Goal: Transaction & Acquisition: Purchase product/service

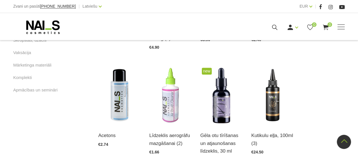
scroll to position [350, 0]
click at [121, 97] on img at bounding box center [119, 95] width 42 height 59
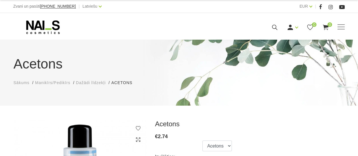
click at [51, 84] on span "Manikīrs/Pedikīrs" at bounding box center [52, 82] width 35 height 5
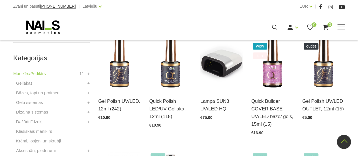
scroll to position [152, 0]
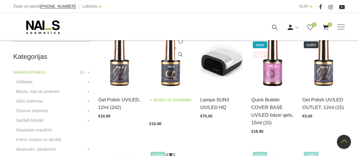
click at [172, 76] on img at bounding box center [170, 59] width 42 height 59
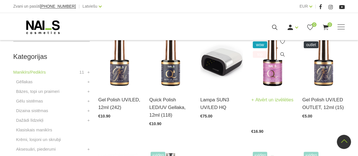
click at [272, 81] on img at bounding box center [272, 59] width 42 height 59
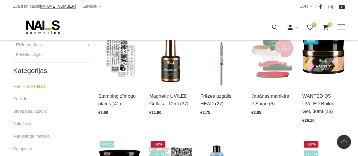
scroll to position [276, 0]
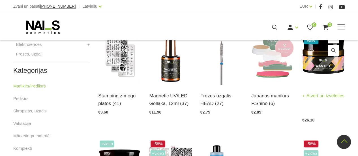
click at [326, 71] on img at bounding box center [323, 55] width 42 height 59
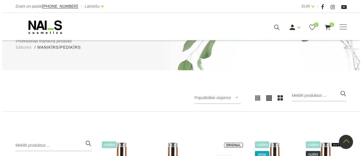
scroll to position [0, 0]
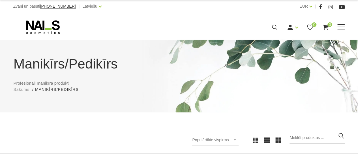
click at [272, 29] on icon at bounding box center [274, 27] width 7 height 7
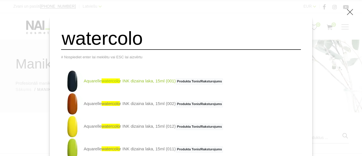
type input "watercolo"
click at [214, 84] on span "Produkta Tonis/Raksturojums" at bounding box center [200, 81] width 48 height 7
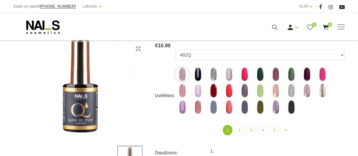
scroll to position [91, 0]
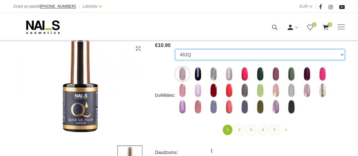
click at [342, 54] on select "462Q 401Q 443Q 445Q 569Q 560Q 552Q 568Q 510Q 413Q 529Q 484Q 511Q 565Q 459Q 538Q…" at bounding box center [260, 54] width 170 height 11
select select "4439"
click at [175, 49] on select "462Q 401Q 443Q 445Q 569Q 560Q 552Q 568Q 510Q 413Q 529Q 484Q 511Q 565Q 459Q 538Q…" at bounding box center [260, 54] width 170 height 11
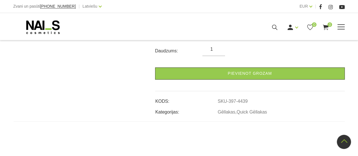
scroll to position [188, 0]
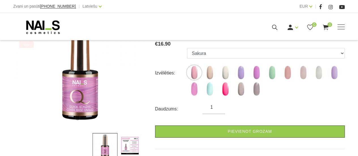
scroll to position [104, 0]
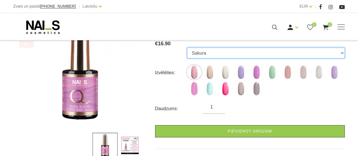
click at [342, 50] on select "Sakura Sweet Dream Milkshake May Lilac with Shimmer Pink Peony with Shimmer Min…" at bounding box center [266, 53] width 158 height 11
select select "6257"
click at [187, 48] on select "Sakura Sweet Dream Milkshake May Lilac with Shimmer Pink Peony with Shimmer Min…" at bounding box center [266, 53] width 158 height 11
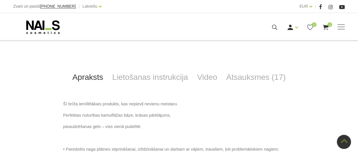
scroll to position [252, 0]
click at [154, 76] on link "Lietošanas instrukcija" at bounding box center [150, 77] width 85 height 19
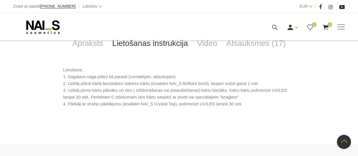
scroll to position [286, 0]
click at [96, 42] on link "Apraksts" at bounding box center [88, 43] width 40 height 19
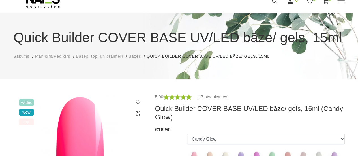
scroll to position [24, 0]
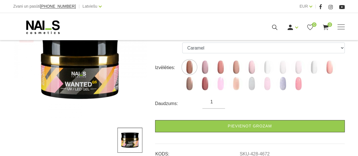
scroll to position [110, 0]
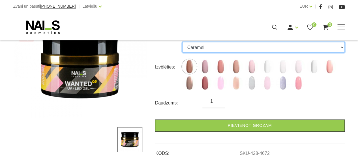
click at [342, 49] on select "Caramel Nude Sparkle Mood Macchiato Dream Rose Premium Clear Pastel Porcelain B…" at bounding box center [263, 47] width 162 height 11
select select "6168"
click at [182, 42] on select "Caramel Nude Sparkle Mood Macchiato Dream Rose Premium Clear Pastel Porcelain B…" at bounding box center [263, 47] width 162 height 11
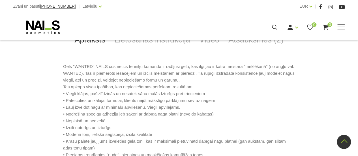
scroll to position [290, 0]
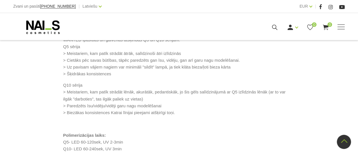
click at [333, 110] on div "Gels "WANTED" NAILS cosmetics tehniķu komanda ir radījusi gelu, kas ilgi jau ir…" at bounding box center [179, 36] width 331 height 249
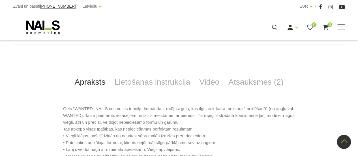
scroll to position [247, 0]
click at [165, 82] on link "Lietošanas instrukcija" at bounding box center [152, 82] width 85 height 19
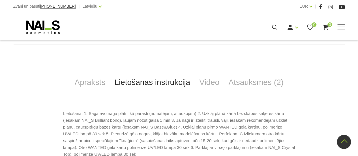
scroll to position [245, 0]
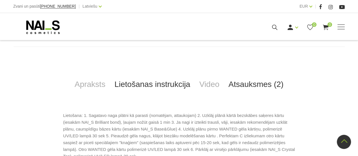
click at [253, 80] on link "Atsauksmes (2)" at bounding box center [256, 84] width 64 height 19
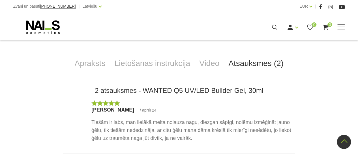
scroll to position [265, 0]
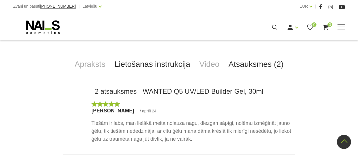
click at [163, 67] on link "Lietošanas instrukcija" at bounding box center [152, 64] width 85 height 19
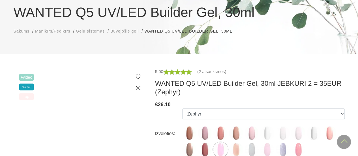
scroll to position [0, 0]
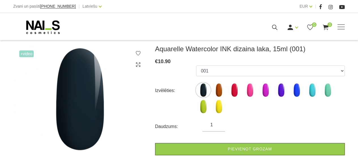
scroll to position [82, 0]
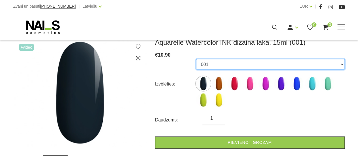
click at [341, 64] on select "001 002 004 005 006 007 008 009 010 011 012" at bounding box center [270, 64] width 149 height 11
select select "1480"
click at [196, 59] on select "001 002 004 005 006 007 008 009 010 011 012" at bounding box center [270, 64] width 149 height 11
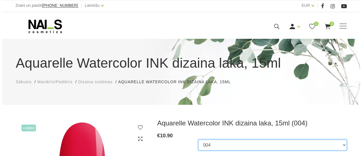
scroll to position [0, 0]
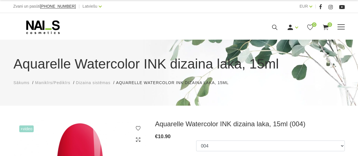
click at [275, 27] on icon at bounding box center [274, 27] width 7 height 7
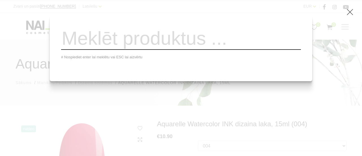
paste input "GEL X UV/LED 3IN1 GEL POLISH"
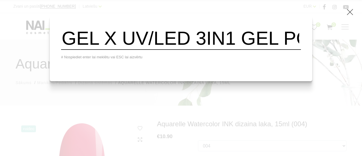
scroll to position [0, 53]
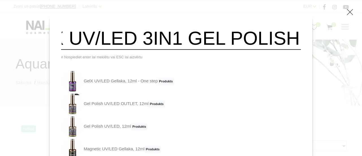
type input "GEL X UV/LED 3IN1 GEL POLISH"
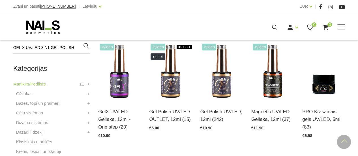
scroll to position [145, 0]
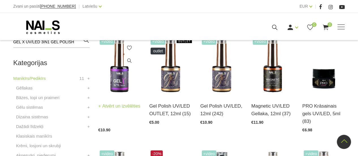
click at [120, 81] on img at bounding box center [119, 66] width 42 height 59
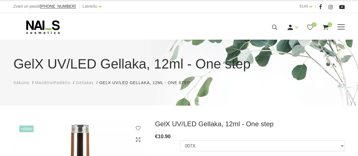
click at [273, 27] on icon at bounding box center [274, 27] width 7 height 7
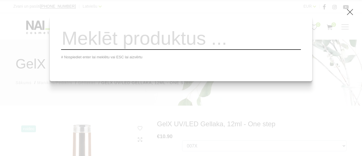
paste input "MYSTERIUM ULTRA BOND ACID FREE PRIMER"
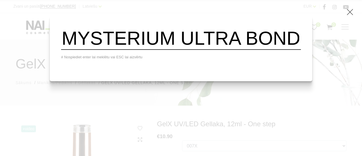
scroll to position [0, 170]
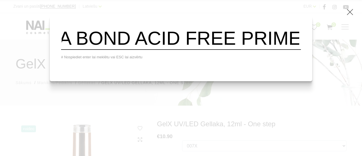
type input "MYSTERIUM ULTRA BOND ACID FREE PRIMER"
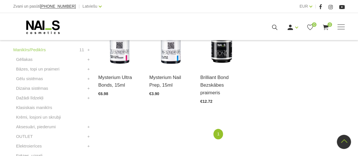
scroll to position [174, 0]
click at [117, 77] on link "Atvērt un izvēlēties" at bounding box center [119, 77] width 42 height 8
